Goal: Browse casually

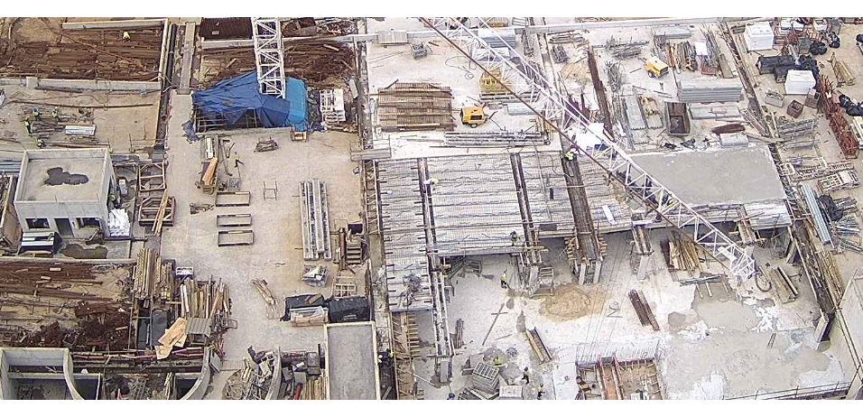
scroll to position [868, 0]
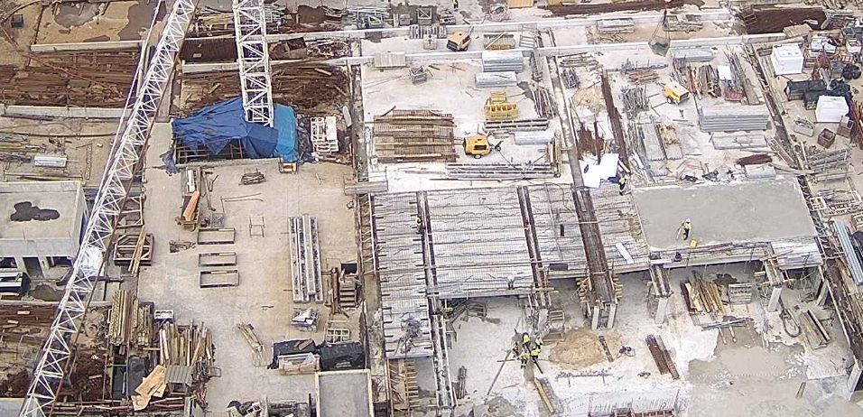
click at [443, 282] on img at bounding box center [431, 209] width 593 height 334
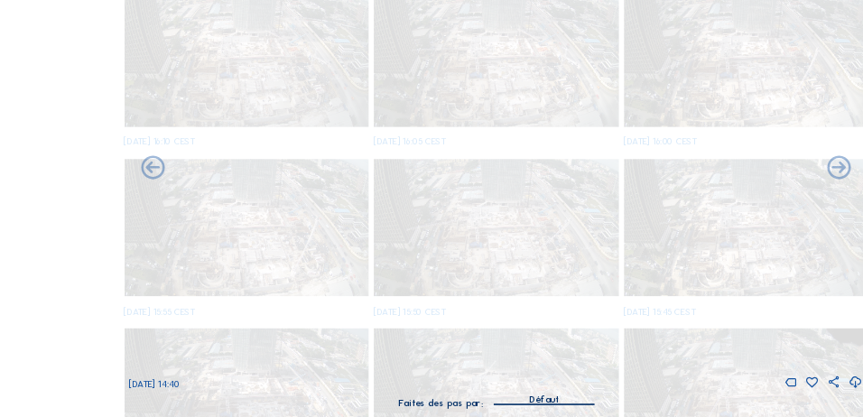
scroll to position [866, 0]
